Goal: Browse casually: Explore the website without a specific task or goal

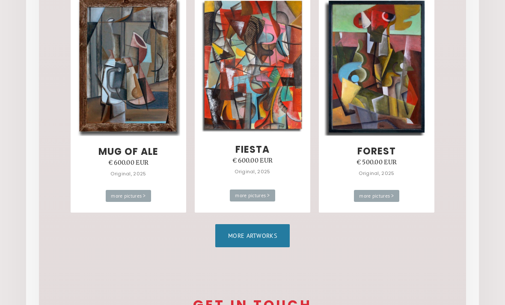
scroll to position [519, 0]
click at [230, 234] on link "More artworks" at bounding box center [252, 235] width 74 height 23
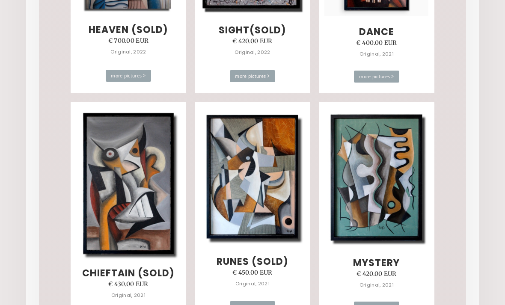
scroll to position [3245, 0]
click at [374, 197] on img at bounding box center [376, 177] width 104 height 139
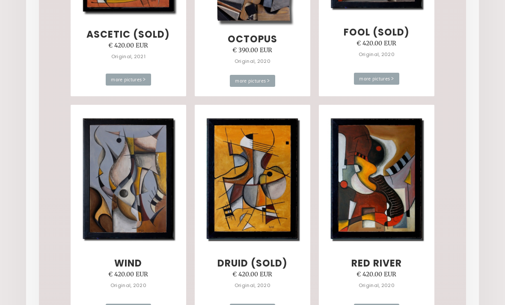
scroll to position [3704, 0]
click at [120, 191] on img at bounding box center [129, 178] width 104 height 133
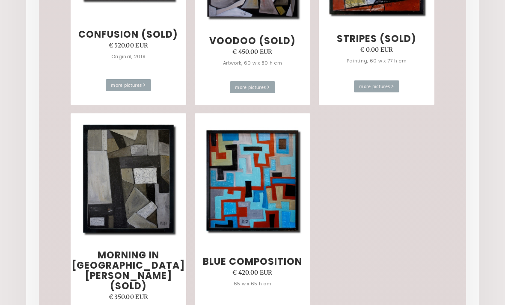
scroll to position [5312, 0]
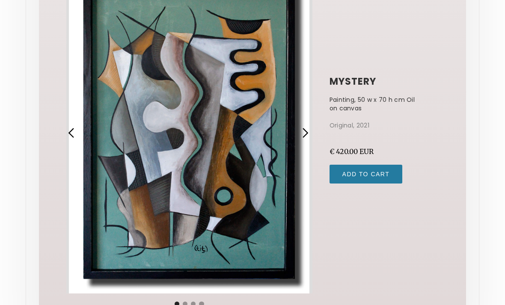
scroll to position [115, 0]
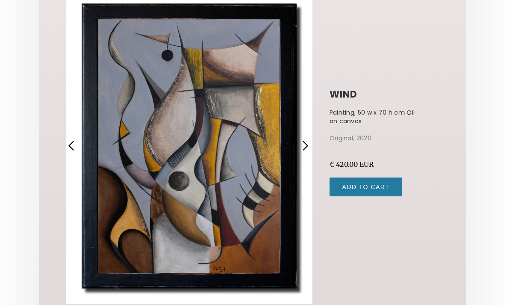
scroll to position [101, 0]
